Goal: Contribute content: Add original content to the website for others to see

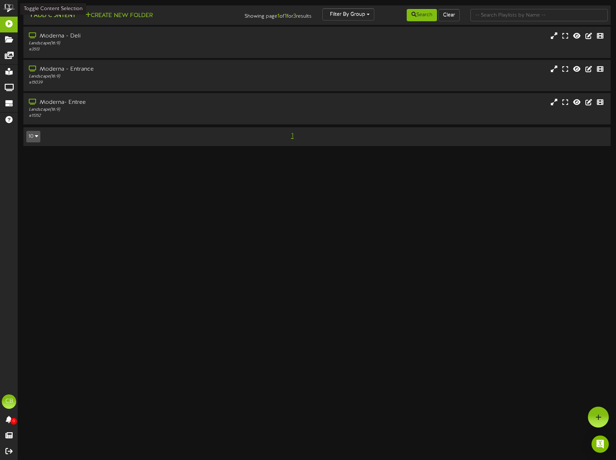
click at [66, 18] on button "Add Content" at bounding box center [52, 15] width 52 height 9
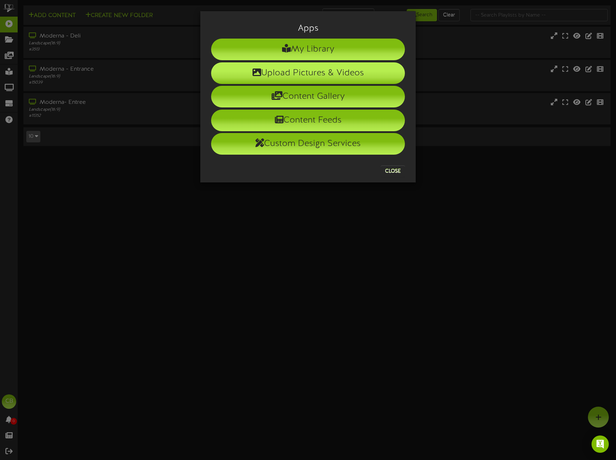
click at [304, 75] on li "Upload Pictures & Videos" at bounding box center [308, 73] width 194 height 22
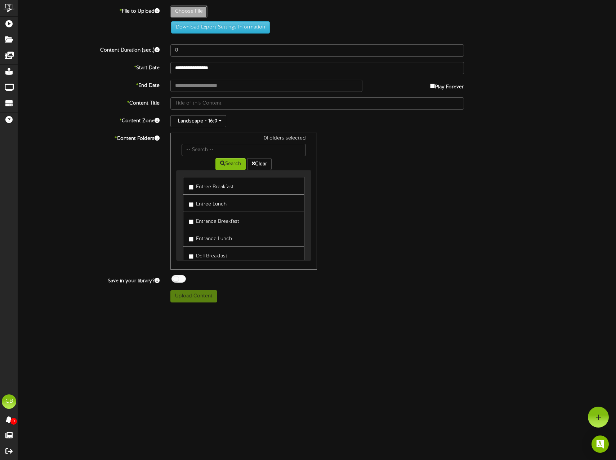
type input "**********"
type input "BreakfastSpecial_Friday_Entree"
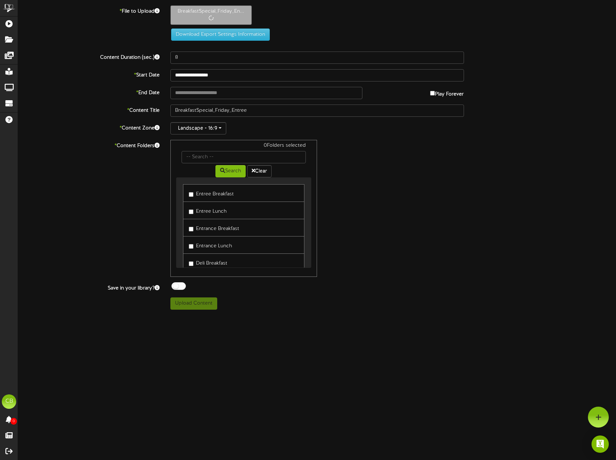
drag, startPoint x: 250, startPoint y: 64, endPoint x: -35, endPoint y: 60, distance: 284.6
click at [0, 60] on html "ChannelValet Playlists Folders Messages My Library Groups Devices Help CB [PERS…" at bounding box center [308, 157] width 616 height 315
drag, startPoint x: 187, startPoint y: 51, endPoint x: 123, endPoint y: 49, distance: 63.8
click at [123, 49] on div "**********" at bounding box center [317, 157] width 598 height 304
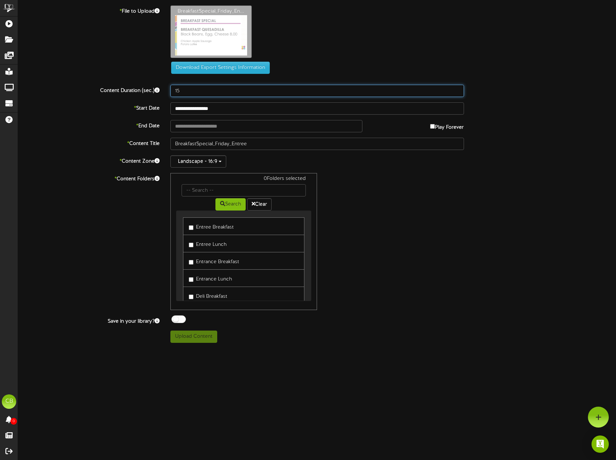
type input "15"
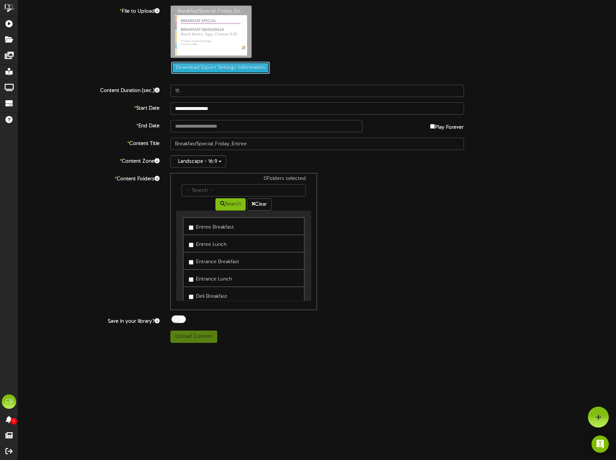
click at [225, 72] on button "Download Export Settings Information" at bounding box center [220, 68] width 99 height 12
click at [219, 111] on input "**********" at bounding box center [317, 108] width 294 height 12
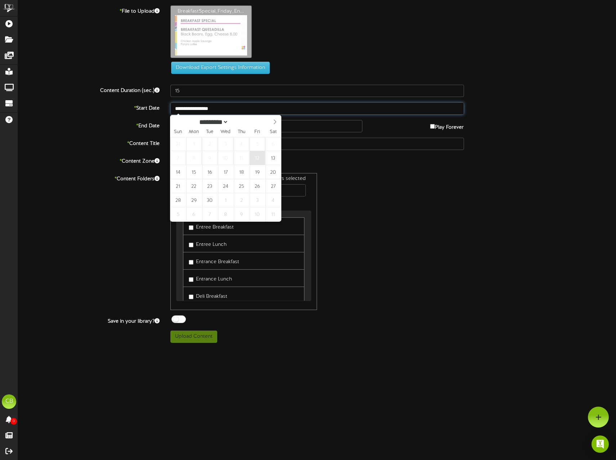
type input "**********"
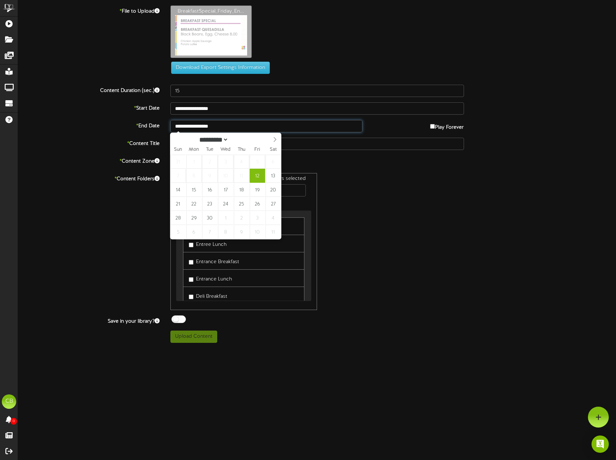
click at [206, 127] on input "**********" at bounding box center [266, 126] width 192 height 12
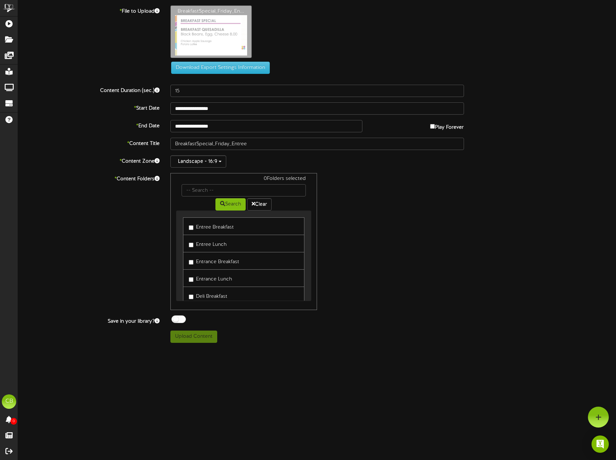
click at [194, 261] on label "Entrance Breakfast" at bounding box center [214, 261] width 50 height 10
click at [206, 334] on button "Upload Content" at bounding box center [193, 336] width 47 height 12
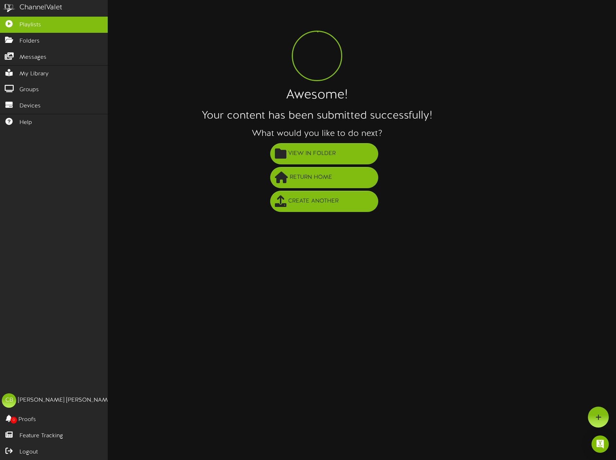
click at [55, 14] on div "ChannelValet" at bounding box center [54, 8] width 108 height 16
click at [49, 26] on link "Playlists" at bounding box center [54, 25] width 108 height 16
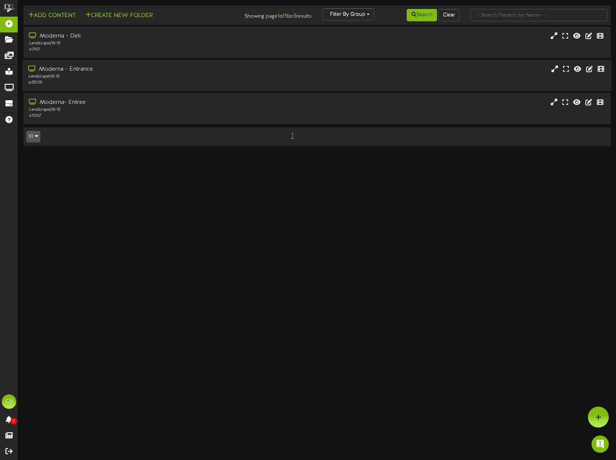
click at [69, 71] on div "Moderna - Entrance" at bounding box center [145, 69] width 234 height 8
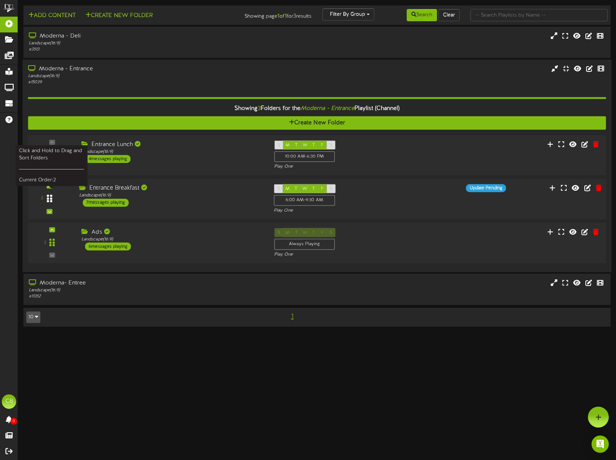
click at [49, 200] on icon at bounding box center [49, 198] width 5 height 9
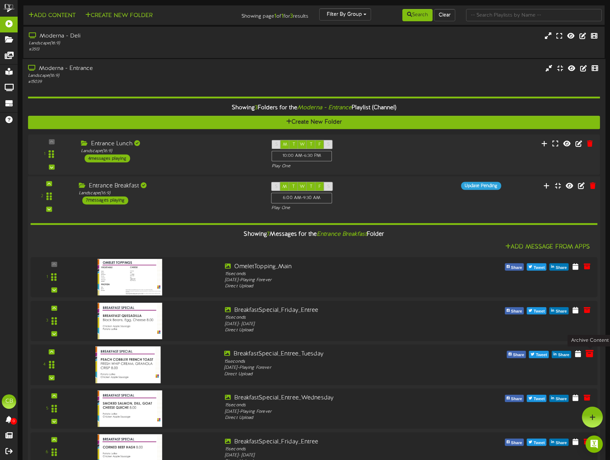
click at [591, 355] on icon at bounding box center [590, 353] width 8 height 8
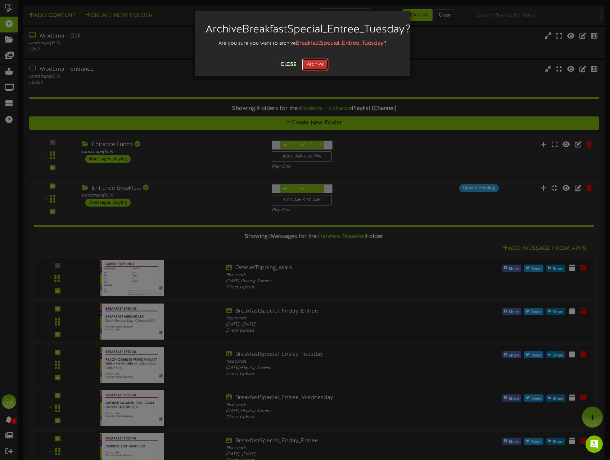
click at [316, 71] on button "Archive" at bounding box center [315, 64] width 27 height 12
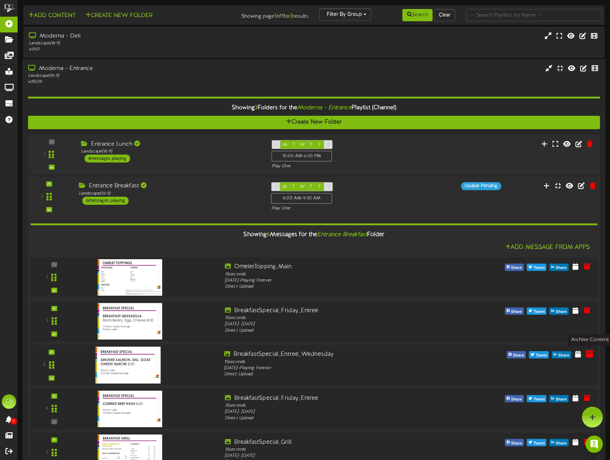
click at [587, 354] on icon at bounding box center [590, 354] width 8 height 8
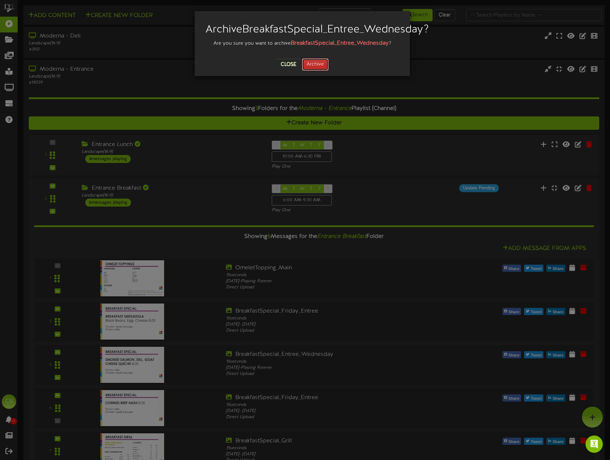
click at [323, 71] on button "Archive" at bounding box center [315, 64] width 27 height 12
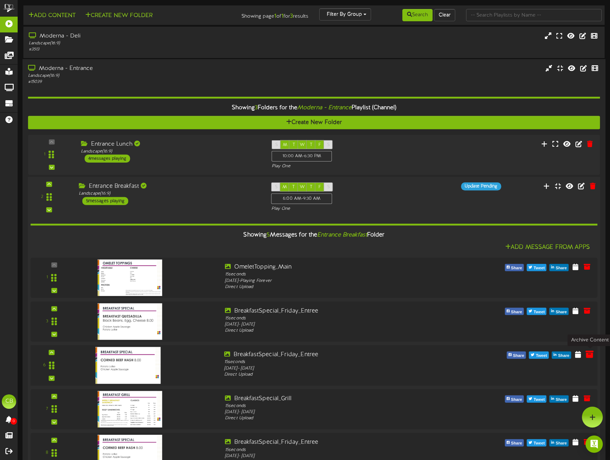
click at [592, 355] on icon at bounding box center [590, 354] width 8 height 8
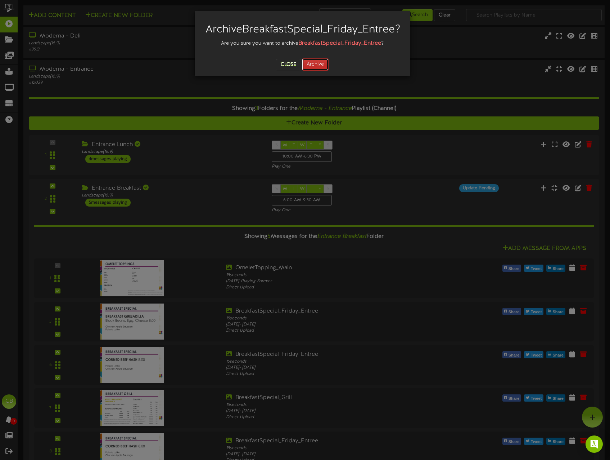
click at [323, 71] on button "Archive" at bounding box center [315, 64] width 27 height 12
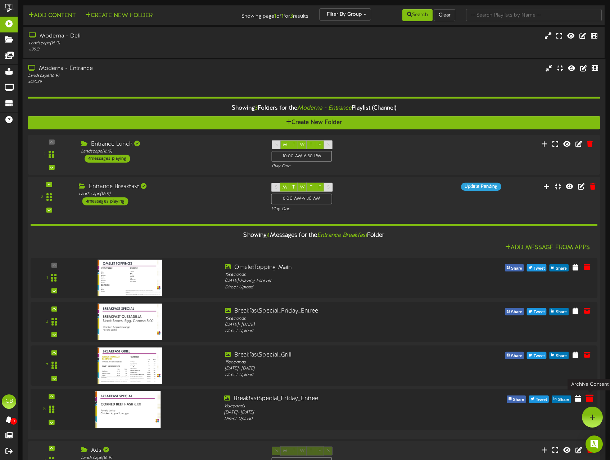
click at [593, 400] on icon at bounding box center [590, 398] width 8 height 8
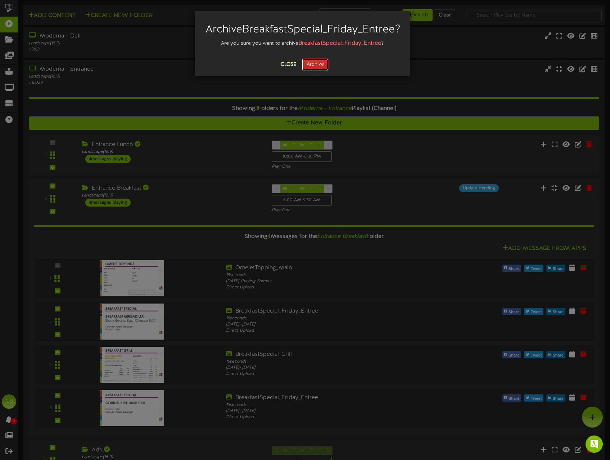
click at [325, 71] on button "Archive" at bounding box center [315, 64] width 27 height 12
